Goal: Information Seeking & Learning: Check status

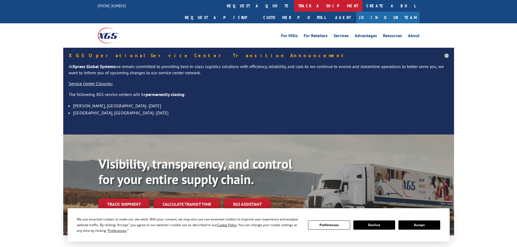
click at [294, 4] on link "track a shipment" at bounding box center [328, 6] width 68 height 12
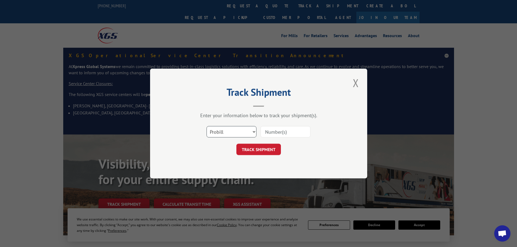
click at [222, 132] on select "Select category... Probill BOL PO" at bounding box center [232, 131] width 50 height 11
select select "po"
click at [207, 126] on select "Select category... Probill BOL PO" at bounding box center [232, 131] width 50 height 11
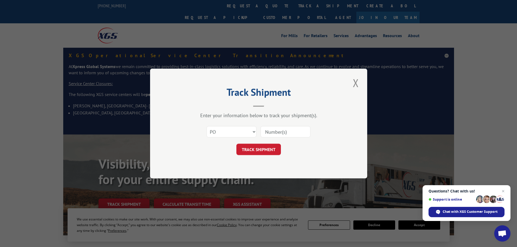
click at [282, 133] on input at bounding box center [286, 131] width 50 height 11
paste input "71535700"
type input "71535700"
click at [260, 150] on button "TRACK SHIPMENT" at bounding box center [259, 149] width 45 height 11
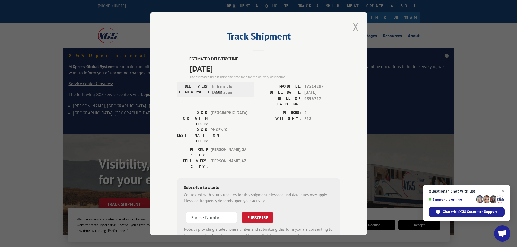
click at [356, 28] on button "Close modal" at bounding box center [355, 26] width 9 height 15
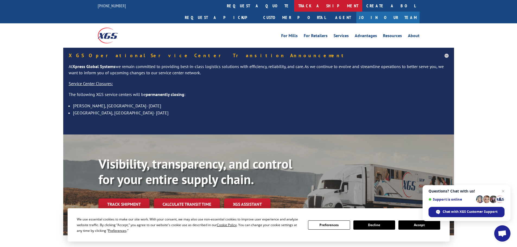
click at [294, 6] on link "track a shipment" at bounding box center [328, 6] width 68 height 12
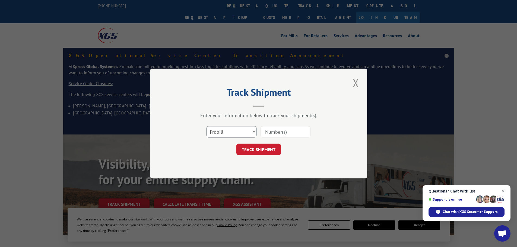
drag, startPoint x: 233, startPoint y: 132, endPoint x: 227, endPoint y: 137, distance: 7.0
click at [233, 132] on select "Select category... Probill BOL PO" at bounding box center [232, 131] width 50 height 11
select select "po"
click at [207, 126] on select "Select category... Probill BOL PO" at bounding box center [232, 131] width 50 height 11
click at [275, 133] on input at bounding box center [286, 131] width 50 height 11
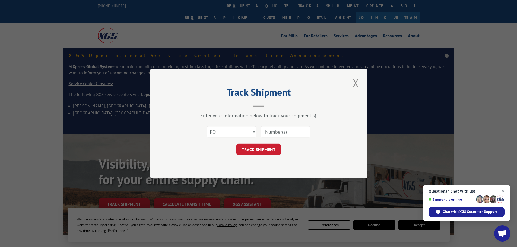
drag, startPoint x: 275, startPoint y: 137, endPoint x: 279, endPoint y: 138, distance: 3.4
paste input "71535725"
type input "71535725"
click at [254, 154] on div "Track Shipment Enter your information below to track your shipment(s). Select c…" at bounding box center [258, 124] width 217 height 110
click at [254, 150] on button "TRACK SHIPMENT" at bounding box center [259, 149] width 45 height 11
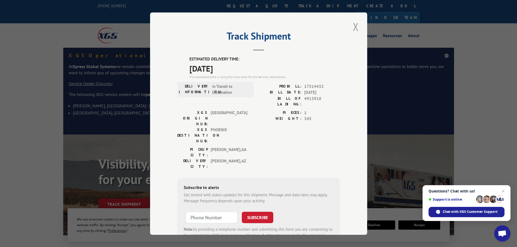
click at [358, 26] on button "Close modal" at bounding box center [355, 26] width 9 height 15
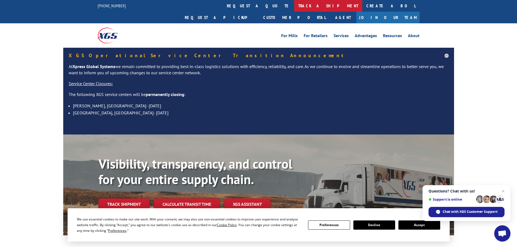
click at [294, 7] on link "track a shipment" at bounding box center [328, 6] width 68 height 12
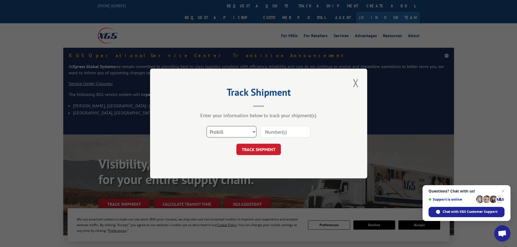
click at [222, 134] on select "Select category... Probill BOL PO" at bounding box center [232, 131] width 50 height 11
select select "po"
click at [207, 126] on select "Select category... Probill BOL PO" at bounding box center [232, 131] width 50 height 11
click at [277, 133] on input at bounding box center [286, 131] width 50 height 11
paste input "71535734"
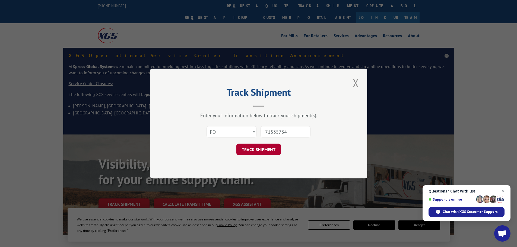
type input "71535734"
click at [256, 150] on button "TRACK SHIPMENT" at bounding box center [259, 149] width 45 height 11
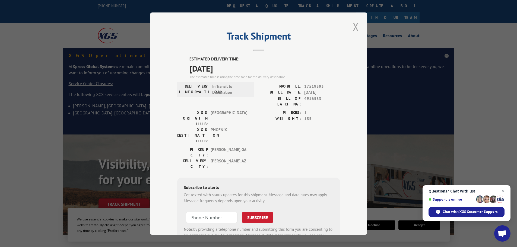
click at [354, 27] on button "Close modal" at bounding box center [355, 26] width 9 height 15
